Goal: Transaction & Acquisition: Book appointment/travel/reservation

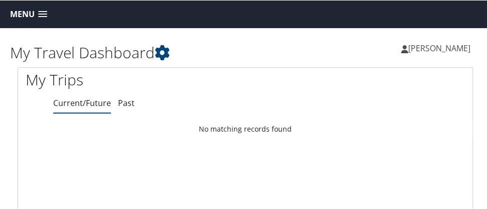
click at [17, 15] on span "Menu" at bounding box center [22, 14] width 25 height 10
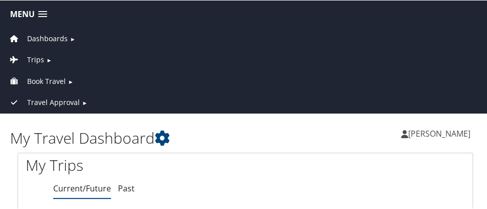
click at [60, 76] on span "Book Travel" at bounding box center [46, 80] width 39 height 11
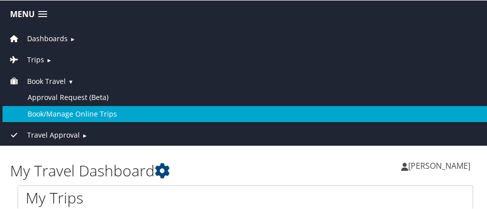
click at [240, 110] on link "Book/Manage Online Trips" at bounding box center [246, 113] width 486 height 16
